Goal: Check status: Check status

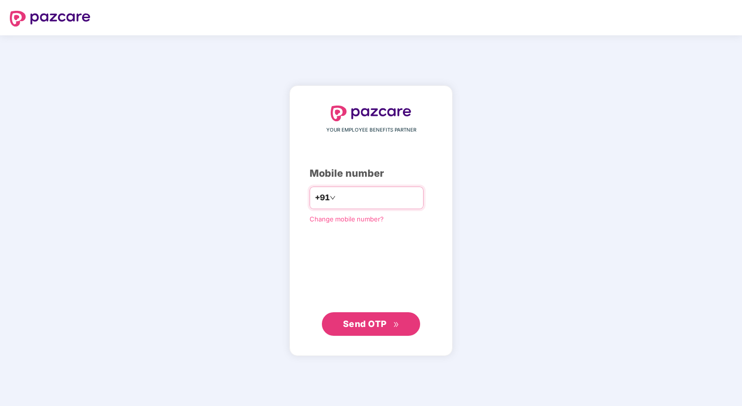
click at [409, 196] on input "number" at bounding box center [378, 198] width 81 height 16
type input "**********"
click at [373, 328] on span "Send OTP" at bounding box center [365, 323] width 44 height 10
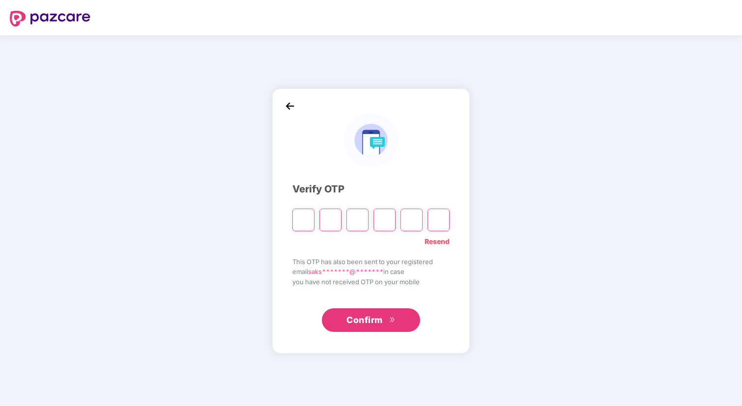
click at [305, 221] on input "Please enter verification code. Digit 1" at bounding box center [303, 220] width 22 height 23
type input "*"
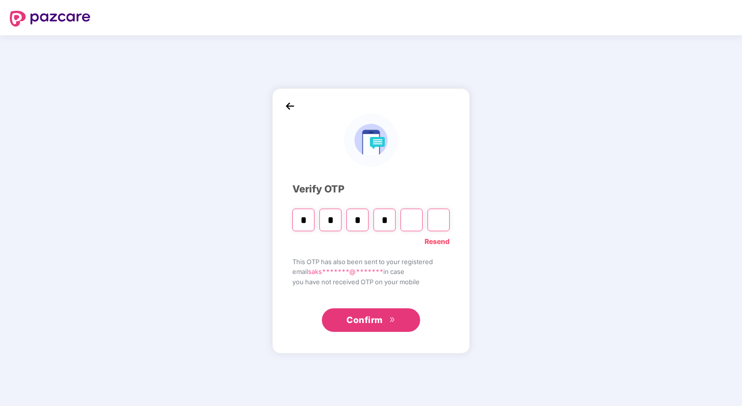
type input "*"
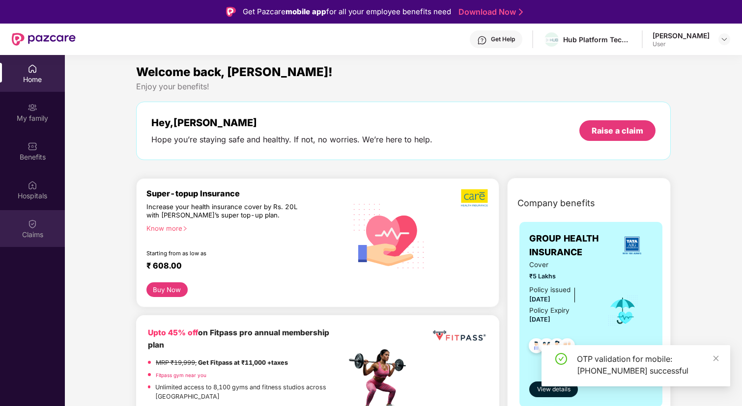
click at [23, 223] on div "Claims" at bounding box center [32, 228] width 65 height 37
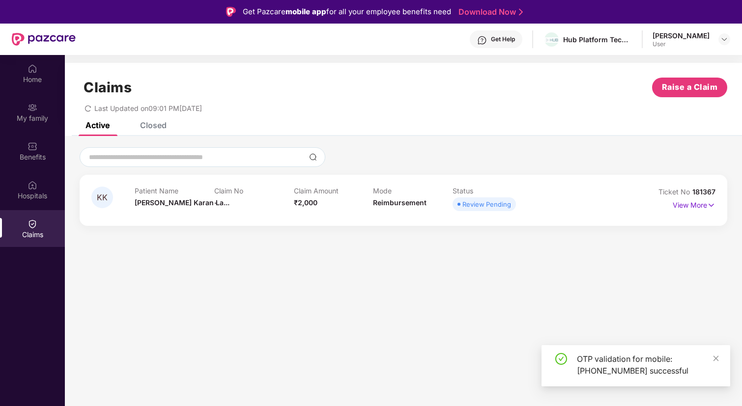
click at [211, 201] on div "Patient Name [PERSON_NAME]..." at bounding box center [175, 200] width 80 height 27
click at [691, 206] on p "View More" at bounding box center [694, 204] width 43 height 13
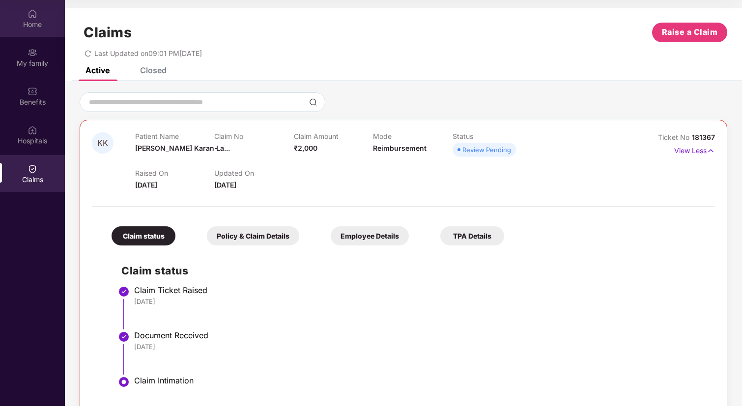
click at [32, 22] on div "Home" at bounding box center [32, 25] width 65 height 10
